Goal: Task Accomplishment & Management: Use online tool/utility

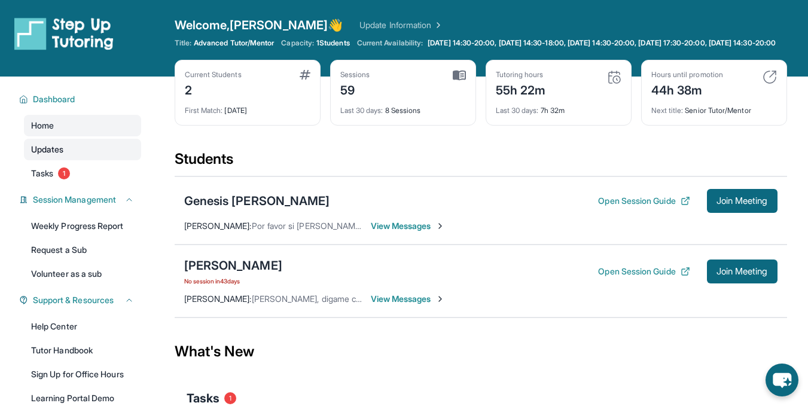
click at [48, 156] on span "Updates" at bounding box center [47, 150] width 33 height 12
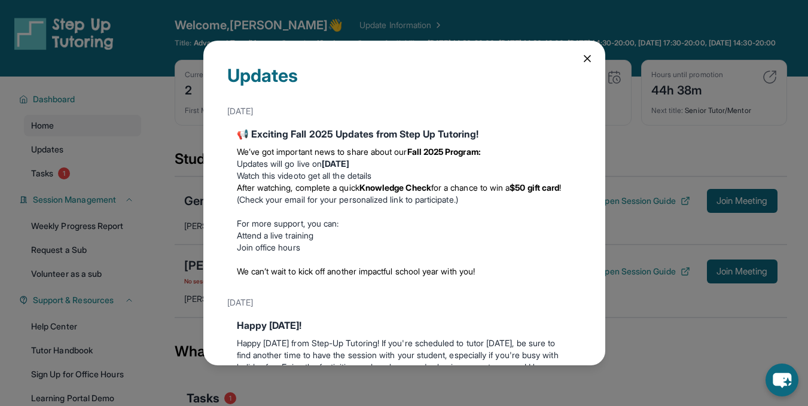
click at [314, 162] on li "Updates will go live on Wednesday, September 3" at bounding box center [404, 164] width 335 height 12
click at [292, 176] on link "Watch this video" at bounding box center [268, 175] width 62 height 10
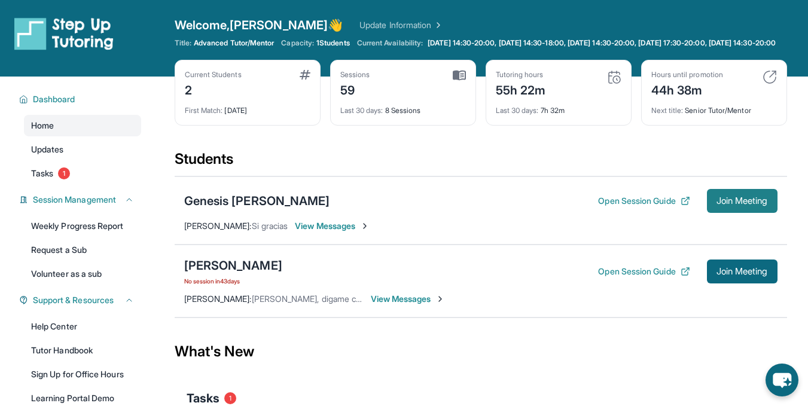
click at [748, 205] on span "Join Meeting" at bounding box center [742, 200] width 51 height 7
